Goal: Task Accomplishment & Management: Manage account settings

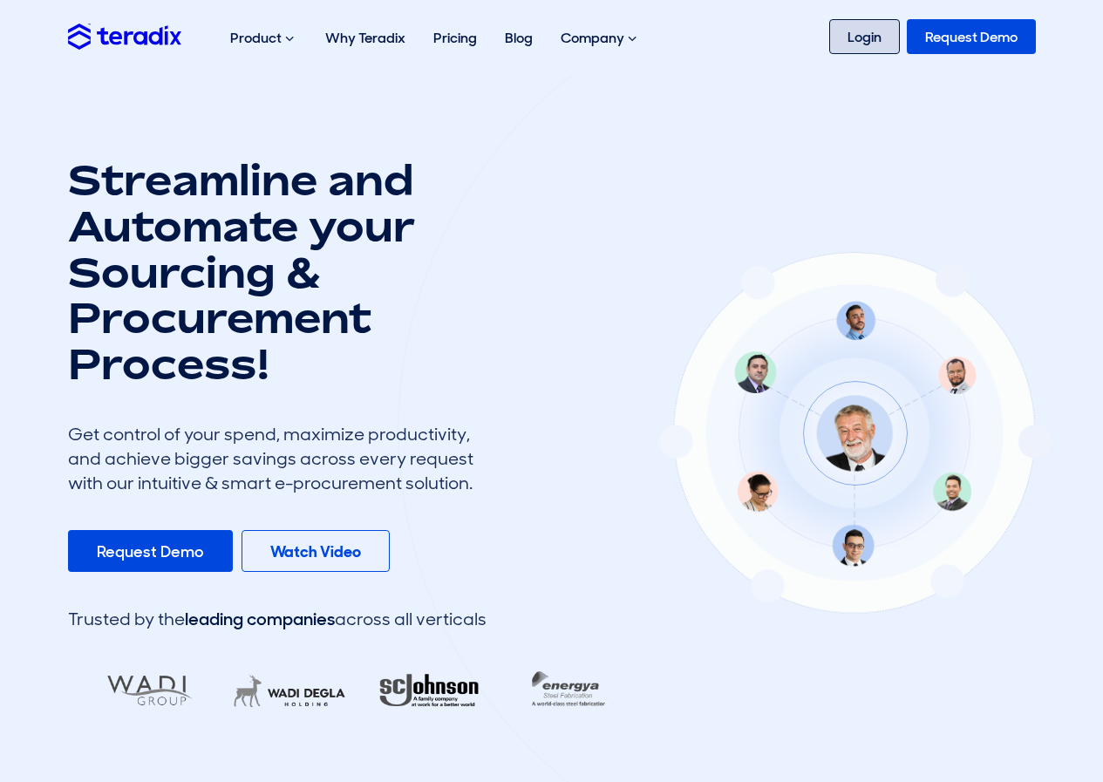
click at [877, 40] on link "Login" at bounding box center [864, 36] width 71 height 35
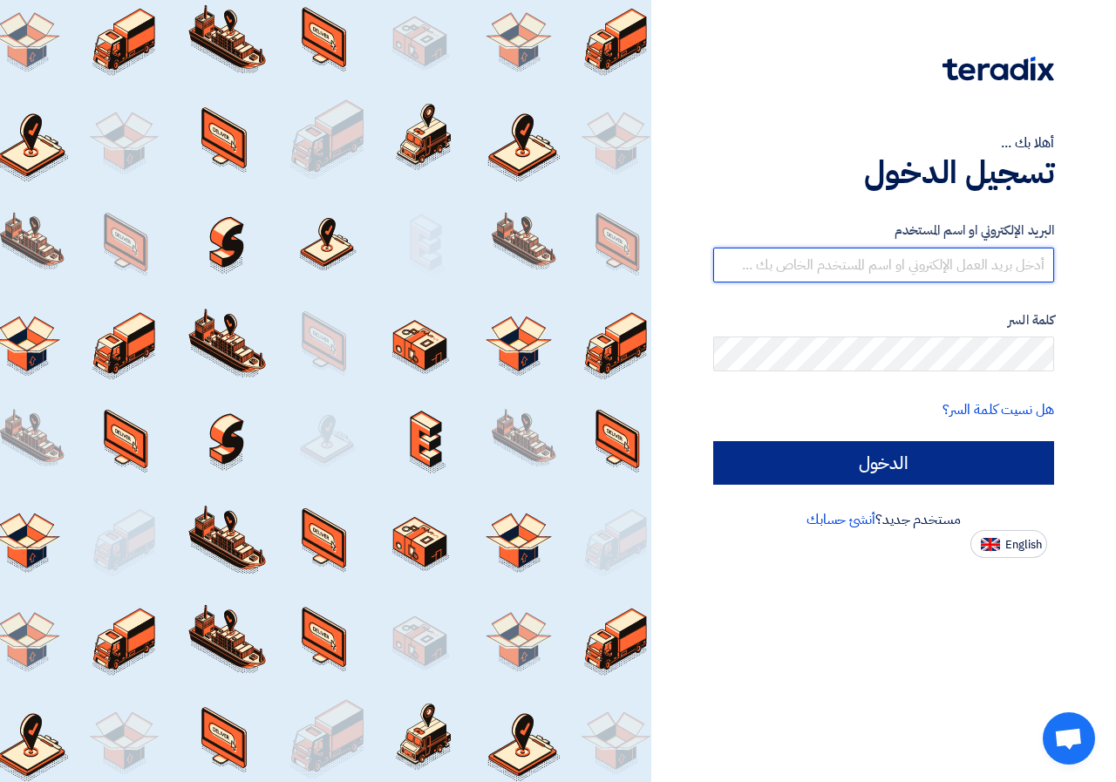
type input "[EMAIL_ADDRESS][DOMAIN_NAME]"
click at [877, 471] on input "الدخول" at bounding box center [883, 463] width 341 height 44
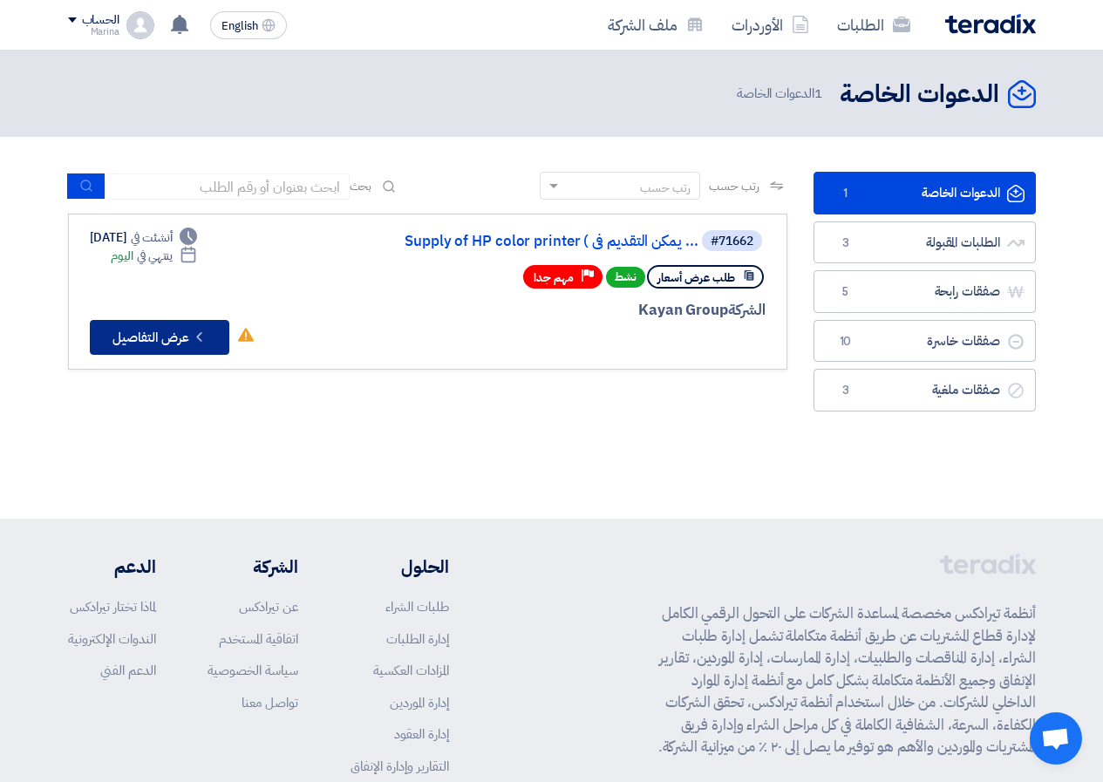
click at [161, 344] on button "Check details عرض التفاصيل" at bounding box center [159, 337] width 139 height 35
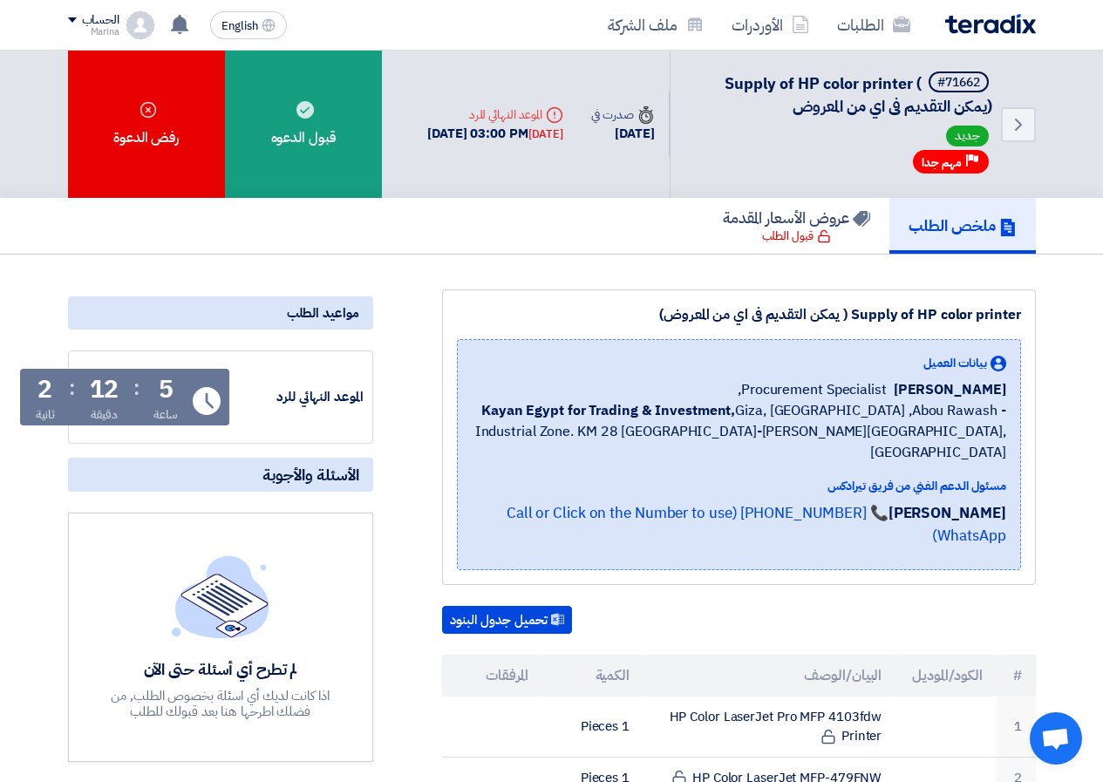
scroll to position [87, 0]
